Goal: Task Accomplishment & Management: Use online tool/utility

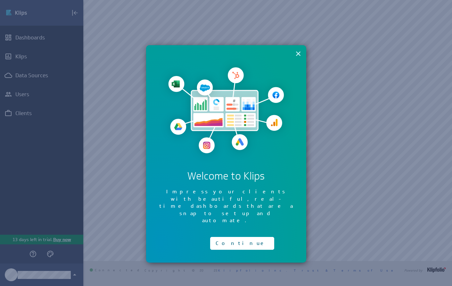
click at [297, 54] on button "×" at bounding box center [298, 53] width 6 height 13
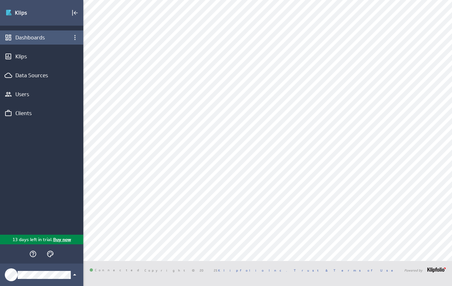
click at [42, 39] on div "Dashboards" at bounding box center [41, 37] width 53 height 7
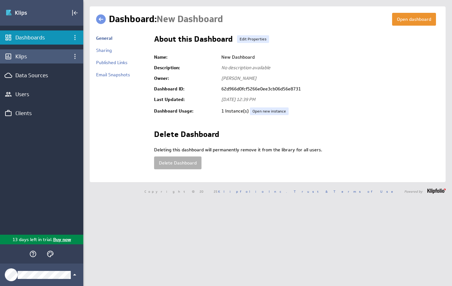
click at [31, 54] on div "Klips" at bounding box center [41, 56] width 53 height 7
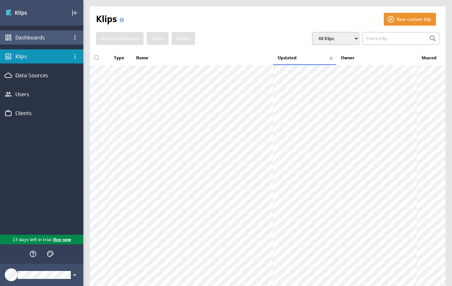
click at [31, 37] on div "Dashboards" at bounding box center [41, 37] width 53 height 7
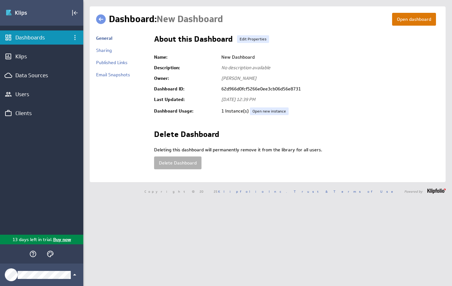
click at [410, 15] on button "Open dashboard" at bounding box center [414, 19] width 44 height 13
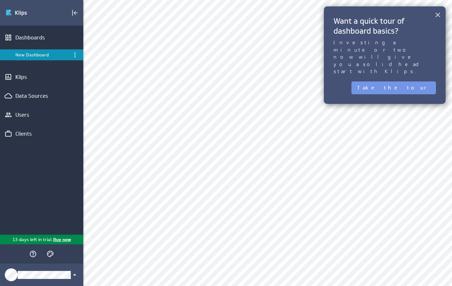
click at [437, 18] on button "×" at bounding box center [438, 14] width 6 height 13
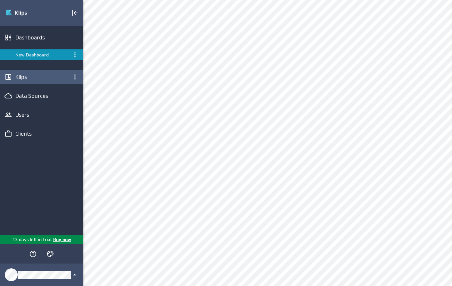
click at [18, 79] on div "Klips" at bounding box center [41, 76] width 53 height 7
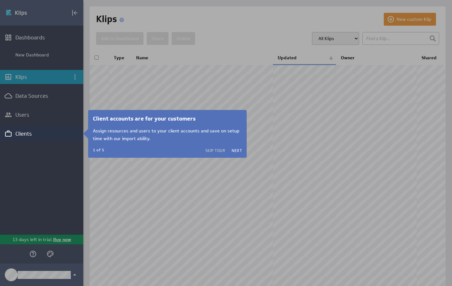
click at [28, 96] on div at bounding box center [41, 63] width 83 height 126
click at [68, 147] on div at bounding box center [41, 213] width 83 height 145
click at [33, 66] on div at bounding box center [41, 63] width 83 height 126
click at [35, 57] on div at bounding box center [41, 63] width 83 height 126
click at [36, 45] on div at bounding box center [41, 63] width 83 height 126
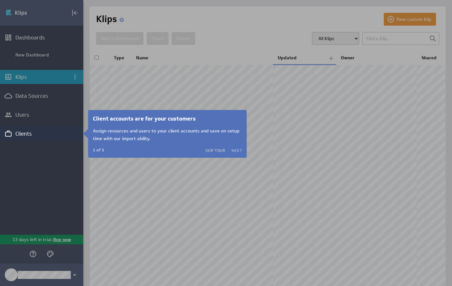
click at [235, 150] on button "Next" at bounding box center [237, 150] width 10 height 5
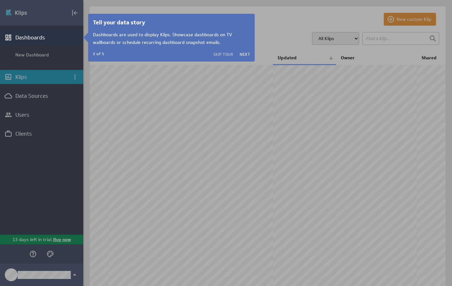
click at [227, 55] on button "Skip Tour" at bounding box center [223, 54] width 20 height 5
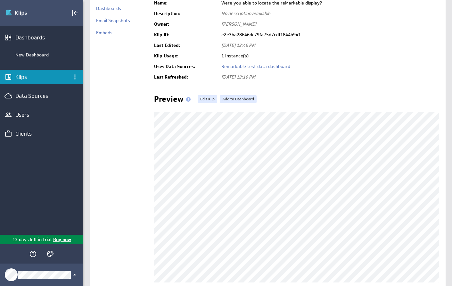
scroll to position [49, 0]
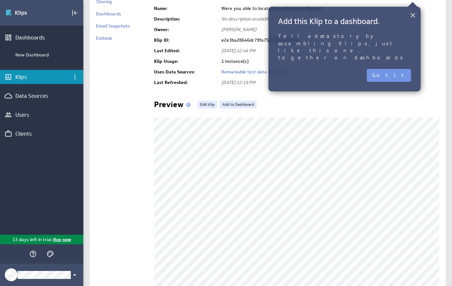
click at [413, 16] on button "×" at bounding box center [413, 15] width 6 height 13
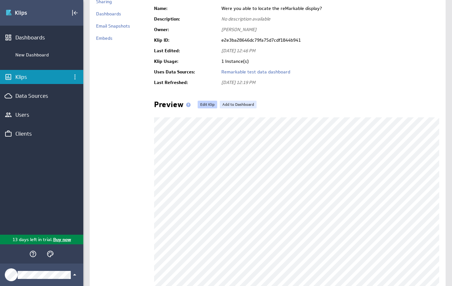
click at [206, 106] on link "Edit Klip" at bounding box center [208, 105] width 20 height 8
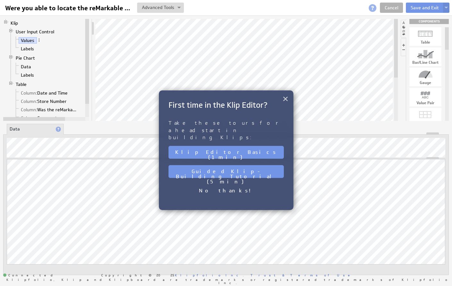
click at [285, 101] on button "×" at bounding box center [285, 98] width 6 height 13
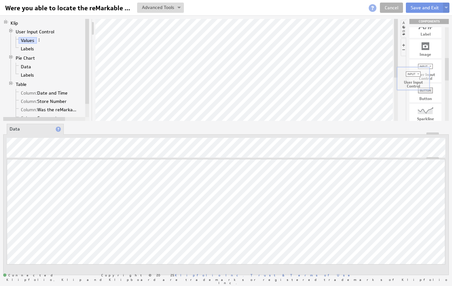
drag, startPoint x: 425, startPoint y: 69, endPoint x: 413, endPoint y: 76, distance: 14.3
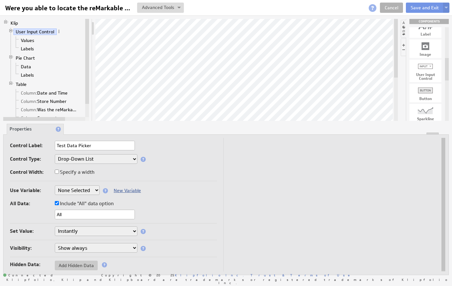
click at [130, 191] on link "New Variable" at bounding box center [127, 190] width 27 height 6
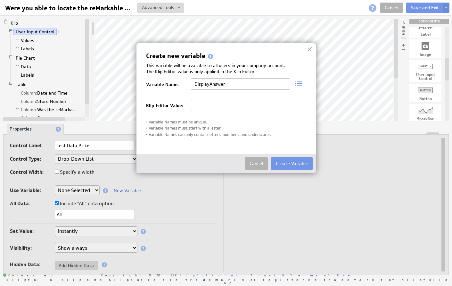
type input "DisplayAnswer"
click at [209, 106] on input "text" at bounding box center [240, 106] width 99 height 12
click at [285, 161] on button "Create Variable" at bounding box center [292, 163] width 42 height 13
select select "DisplayAnswer"
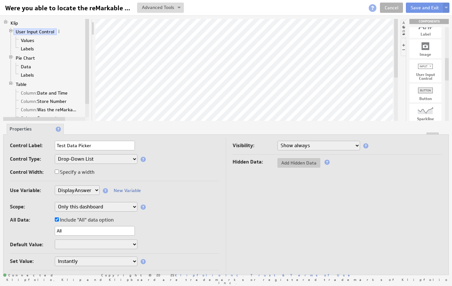
select select "hidden"
select select "DisplayAnswer"
select select "hidden"
click at [421, 10] on button "Save and Exit" at bounding box center [425, 8] width 38 height 10
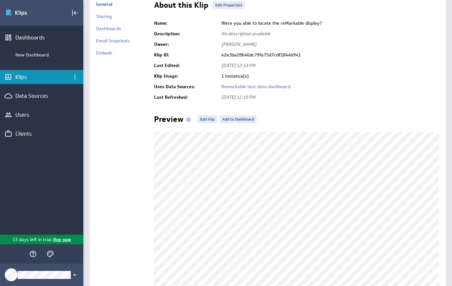
scroll to position [37, 0]
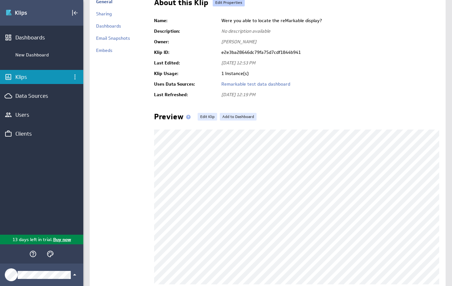
click at [229, 4] on link "Edit Properties" at bounding box center [229, 3] width 32 height 8
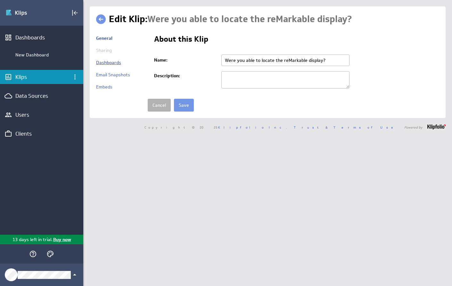
click at [113, 61] on link "Dashboards" at bounding box center [108, 63] width 25 height 6
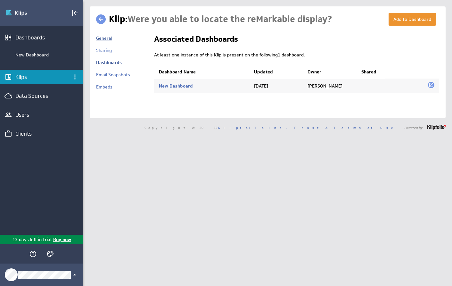
click at [107, 40] on link "General" at bounding box center [104, 38] width 16 height 6
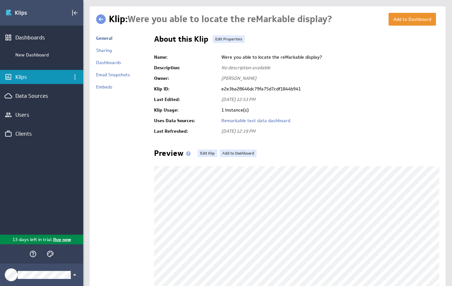
click at [364, 48] on div "About this Klip Edit Properties Name: Were you able to locate the reMarkable di…" at bounding box center [296, 85] width 285 height 101
click at [101, 20] on link at bounding box center [101, 19] width 10 height 10
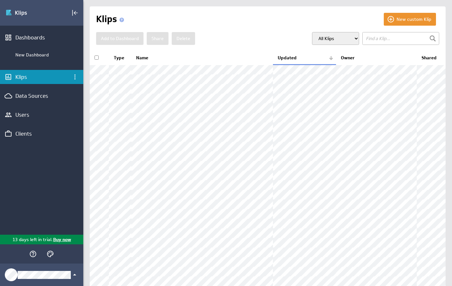
click at [23, 75] on div "Klips" at bounding box center [41, 76] width 53 height 7
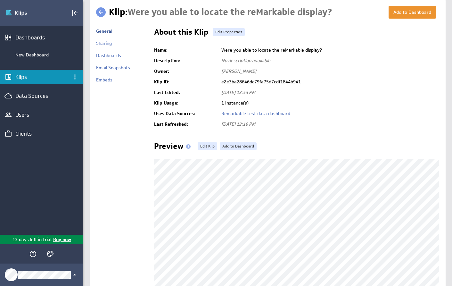
scroll to position [11, 0]
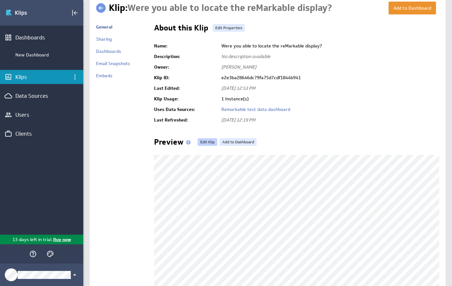
click at [206, 140] on link "Edit Klip" at bounding box center [208, 142] width 20 height 8
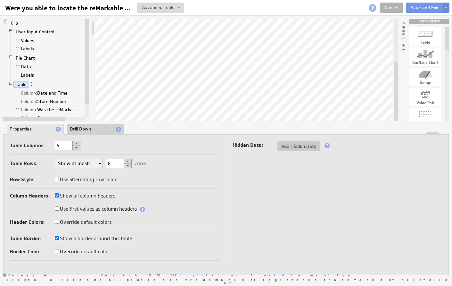
click at [92, 130] on li "Drill Down" at bounding box center [95, 129] width 57 height 11
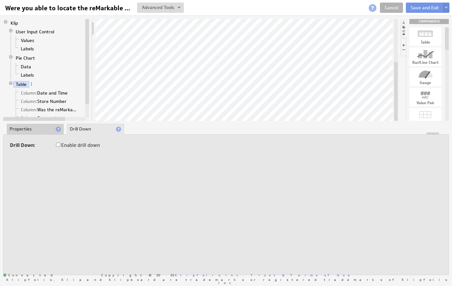
click at [74, 148] on label "Enable drill down" at bounding box center [78, 145] width 44 height 9
click at [60, 147] on input "Enable drill down" at bounding box center [58, 144] width 4 height 4
checkbox input "true"
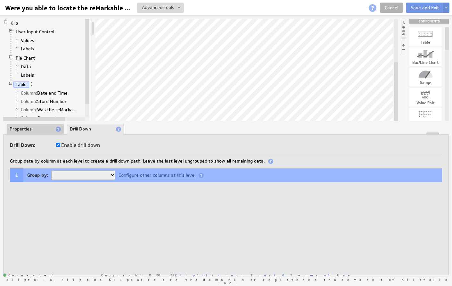
select select "05e48242-13"
select select
click at [58, 146] on input "Enable drill down" at bounding box center [58, 144] width 4 height 4
checkbox input "false"
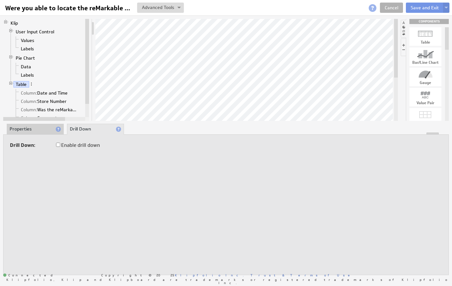
click at [37, 127] on li "Properties" at bounding box center [35, 129] width 57 height 11
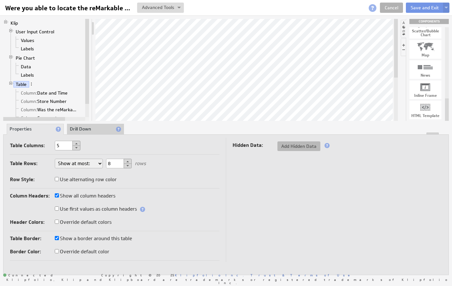
click at [291, 145] on span "Add Hidden Data" at bounding box center [298, 146] width 43 height 6
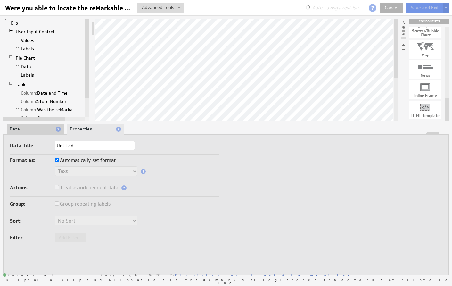
click at [76, 147] on input "Untitled" at bounding box center [95, 146] width 80 height 10
type input "FilterByValue"
click at [249, 175] on td at bounding box center [334, 192] width 216 height 108
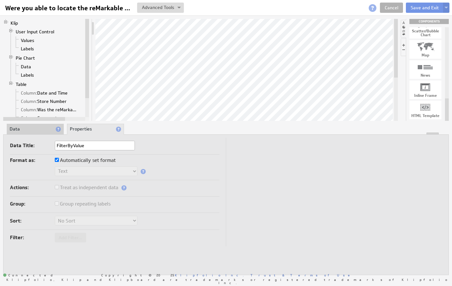
click at [55, 161] on input "Automatically set format" at bounding box center [57, 160] width 4 height 4
checkbox input "false"
click at [56, 161] on input "Automatically set format" at bounding box center [57, 160] width 4 height 4
checkbox input "true"
click at [71, 189] on label "Treat as independent data" at bounding box center [86, 187] width 63 height 9
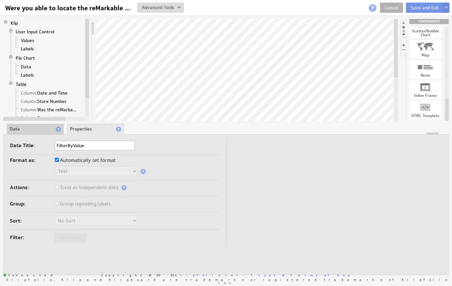
click at [41, 129] on li "Data" at bounding box center [35, 129] width 57 height 11
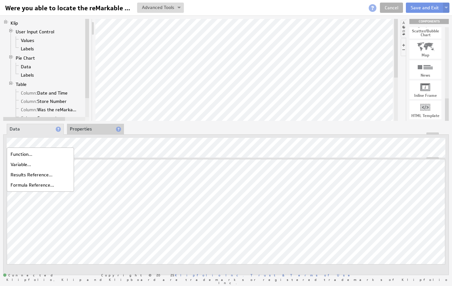
click at [35, 128] on li "Data" at bounding box center [35, 129] width 57 height 11
click at [90, 129] on li "Properties" at bounding box center [95, 129] width 57 height 11
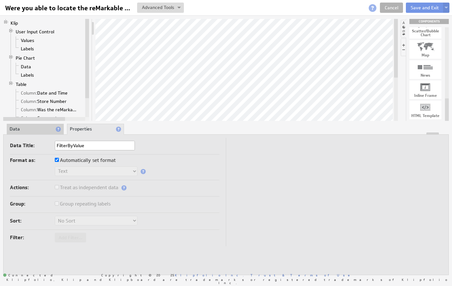
click at [204, 217] on div "Sort: No Sort A to Z Z to A" at bounding box center [114, 220] width 209 height 11
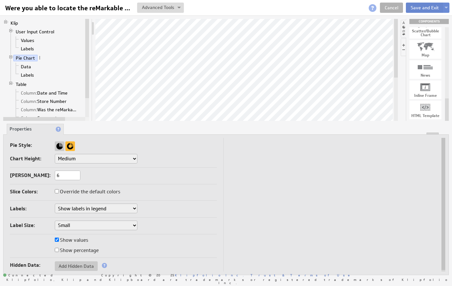
click at [419, 8] on button "Save and Exit" at bounding box center [425, 8] width 38 height 10
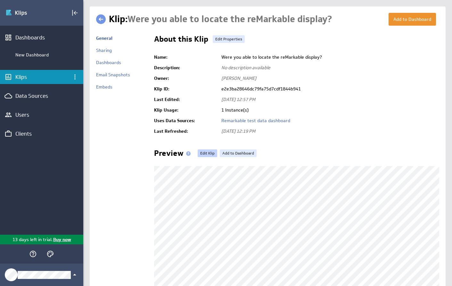
click at [209, 153] on link "Edit Klip" at bounding box center [208, 153] width 20 height 8
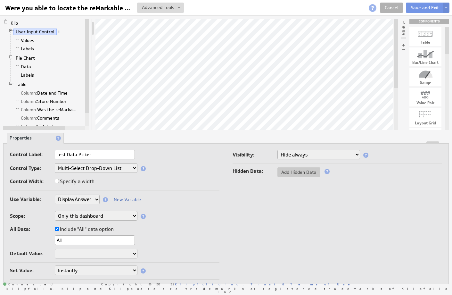
click at [143, 167] on span at bounding box center [143, 168] width 5 height 5
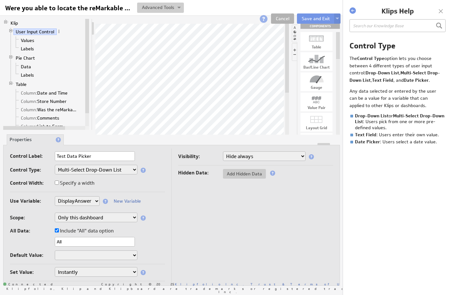
click at [178, 8] on img at bounding box center [178, 8] width 3 height 3
click at [195, 5] on div "Were you able to locate the reMarkable display? Were you able to locate the reM…" at bounding box center [103, 8] width 201 height 11
click at [59, 32] on span at bounding box center [59, 31] width 4 height 4
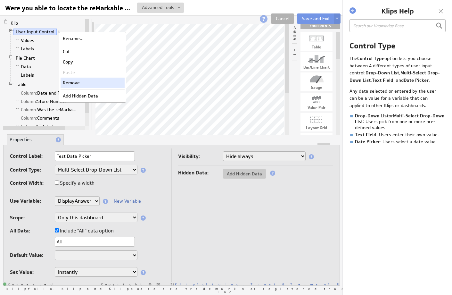
click at [68, 85] on div "Remove" at bounding box center [93, 82] width 64 height 10
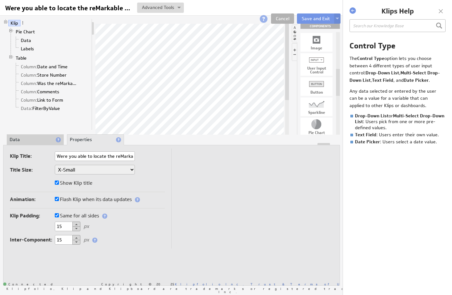
click at [316, 67] on div "User Input Control" at bounding box center [316, 70] width 32 height 8
click at [316, 61] on div at bounding box center [316, 60] width 32 height 10
drag, startPoint x: 316, startPoint y: 61, endPoint x: 235, endPoint y: 50, distance: 82.1
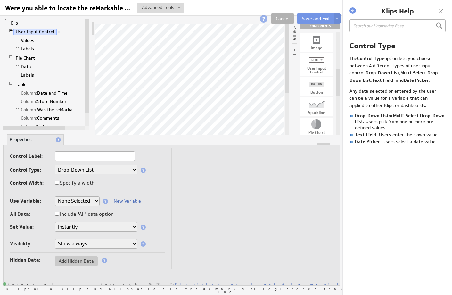
click at [57, 31] on span at bounding box center [59, 31] width 4 height 4
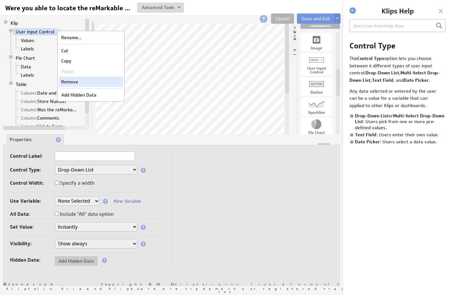
click at [66, 81] on div "Remove" at bounding box center [91, 82] width 64 height 10
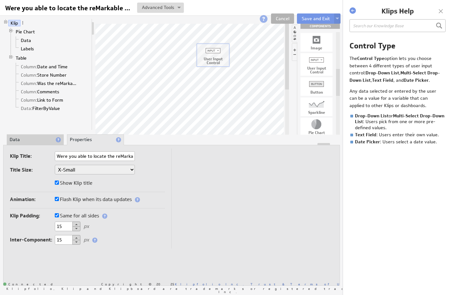
drag, startPoint x: 319, startPoint y: 64, endPoint x: 215, endPoint y: 55, distance: 104.2
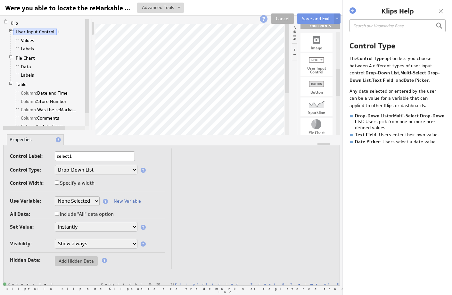
type input "select1"
click at [57, 214] on input "Include "All" data option" at bounding box center [57, 213] width 4 height 4
checkbox input "true"
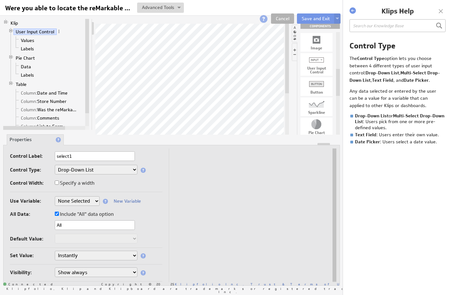
click at [63, 225] on input "All" at bounding box center [95, 225] width 80 height 10
click at [120, 200] on link "New Variable" at bounding box center [127, 201] width 27 height 6
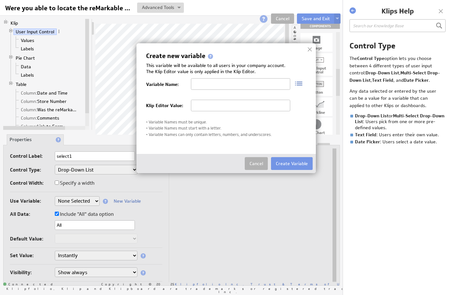
click at [301, 82] on img at bounding box center [296, 83] width 12 height 10
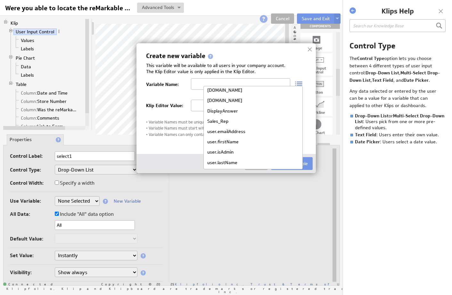
scroll to position [12, 0]
click at [303, 59] on div "Create new variable This variable will be available to all users in your compan…" at bounding box center [226, 95] width 160 height 85
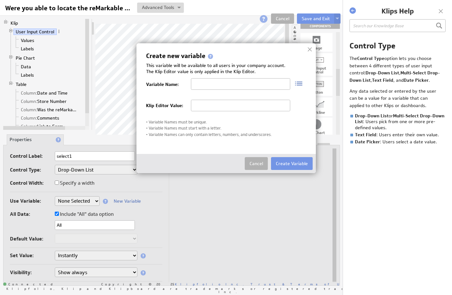
click at [299, 82] on img at bounding box center [296, 83] width 12 height 10
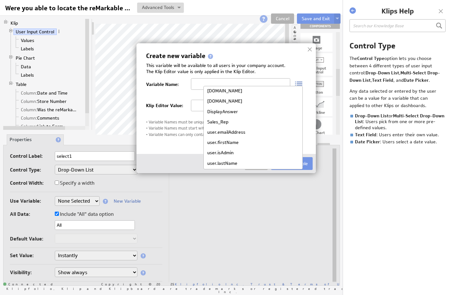
click at [294, 53] on h3 "Create new variable" at bounding box center [226, 56] width 160 height 6
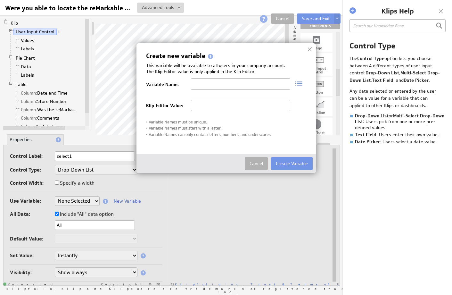
click at [309, 49] on div at bounding box center [310, 50] width 10 height 10
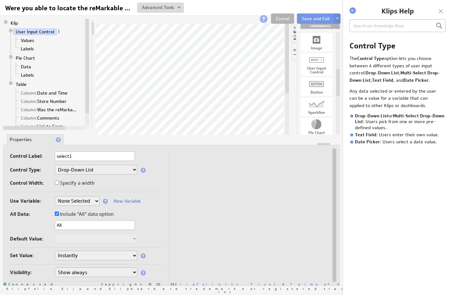
click at [57, 31] on span at bounding box center [59, 31] width 4 height 4
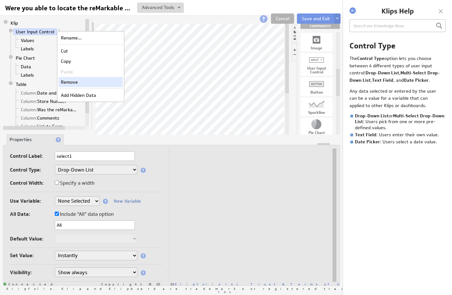
click at [76, 84] on div "Remove" at bounding box center [91, 82] width 64 height 10
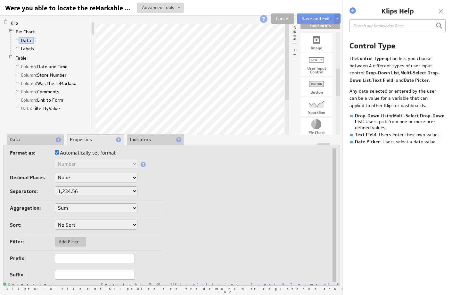
click at [40, 140] on li "Data" at bounding box center [35, 139] width 57 height 11
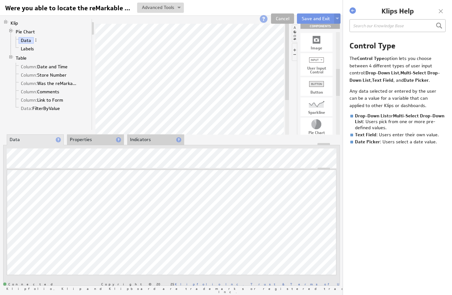
click at [92, 138] on li "Properties" at bounding box center [95, 139] width 57 height 11
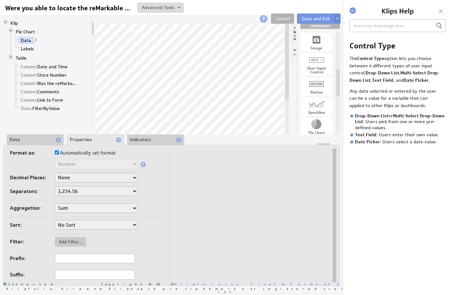
click at [150, 139] on li "Indicators" at bounding box center [155, 139] width 57 height 11
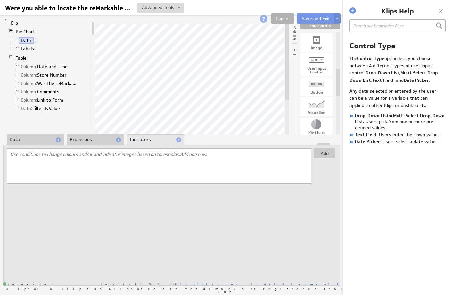
click at [97, 139] on li "Properties" at bounding box center [95, 139] width 57 height 11
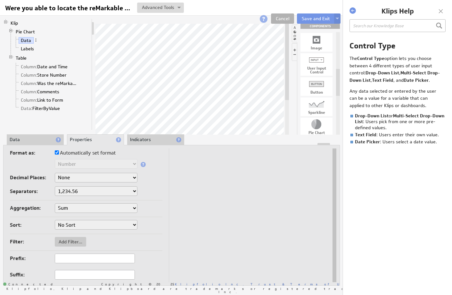
click at [29, 141] on li "Data" at bounding box center [35, 139] width 57 height 11
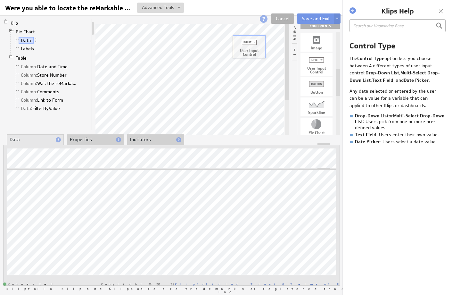
drag, startPoint x: 313, startPoint y: 64, endPoint x: 245, endPoint y: 46, distance: 69.9
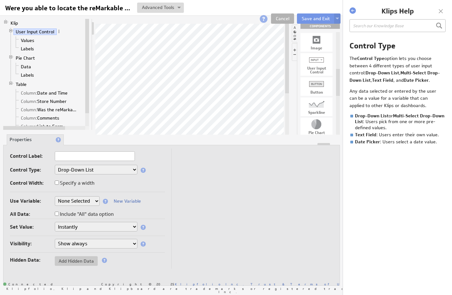
select select "DisplayAnswer"
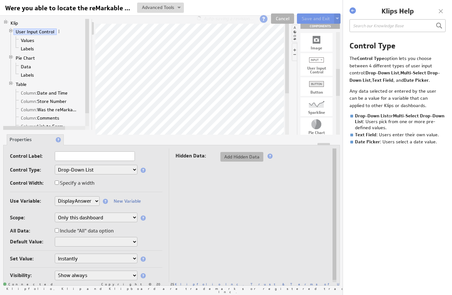
click at [229, 157] on span "Add Hidden Data" at bounding box center [241, 157] width 43 height 6
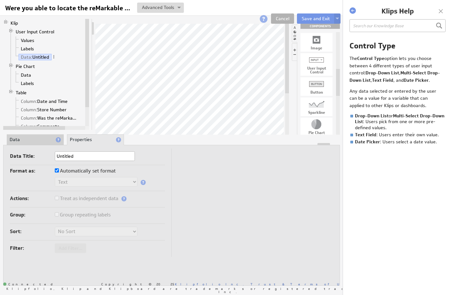
click at [69, 196] on label "Treat as independent data" at bounding box center [86, 198] width 63 height 9
click at [34, 138] on li "Data" at bounding box center [35, 139] width 57 height 11
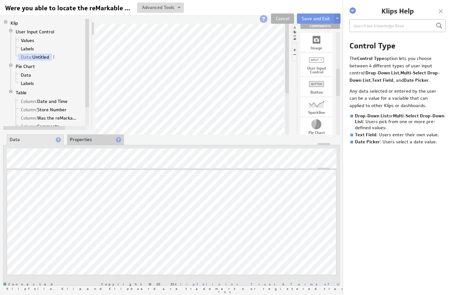
click at [87, 138] on li "Properties" at bounding box center [95, 139] width 57 height 11
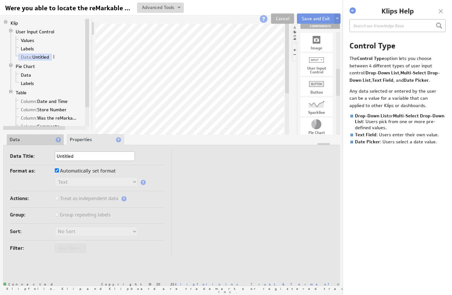
click at [54, 57] on span at bounding box center [54, 56] width 4 height 4
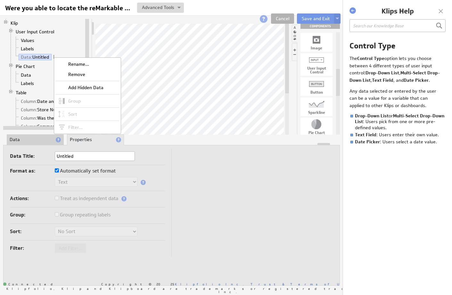
click at [58, 36] on li "User Input Control Values Labels Data: Untitled" at bounding box center [48, 45] width 81 height 35
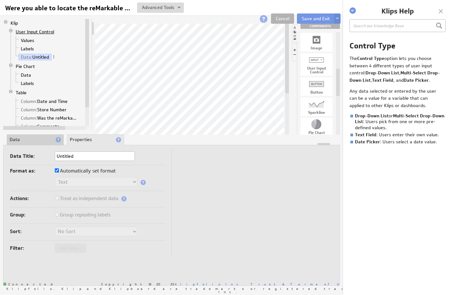
click at [20, 30] on link "User Input Control" at bounding box center [34, 31] width 43 height 6
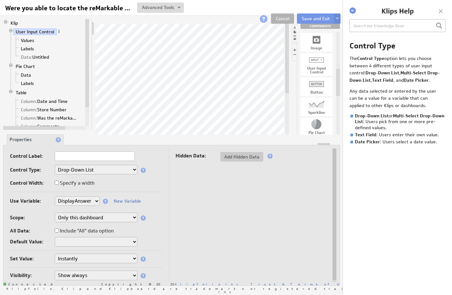
click at [58, 29] on span at bounding box center [59, 31] width 4 height 4
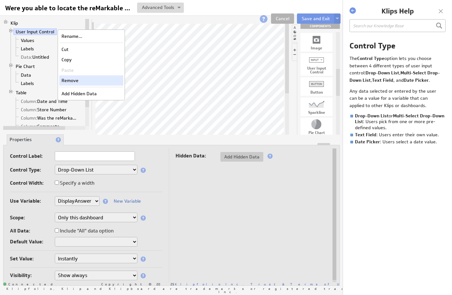
click at [76, 79] on div "Remove" at bounding box center [91, 80] width 64 height 10
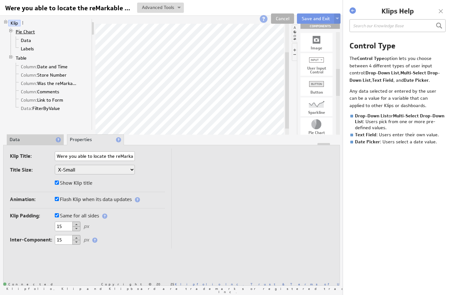
click at [21, 31] on link "Pie Chart" at bounding box center [25, 31] width 24 height 6
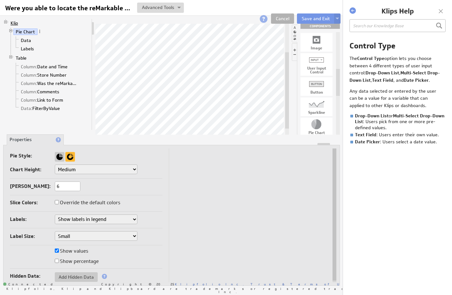
click at [14, 22] on link "Klip" at bounding box center [14, 23] width 12 height 6
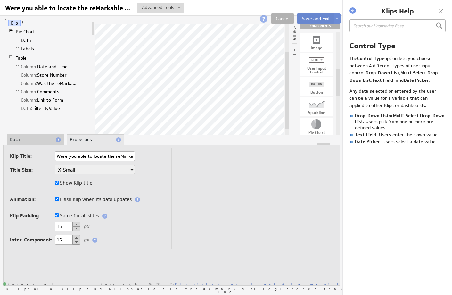
click at [316, 15] on button "Save and Exit" at bounding box center [316, 18] width 38 height 10
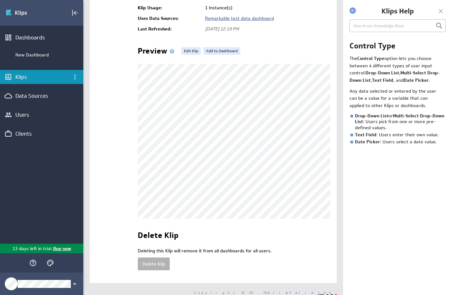
scroll to position [103, 0]
